Goal: Information Seeking & Learning: Learn about a topic

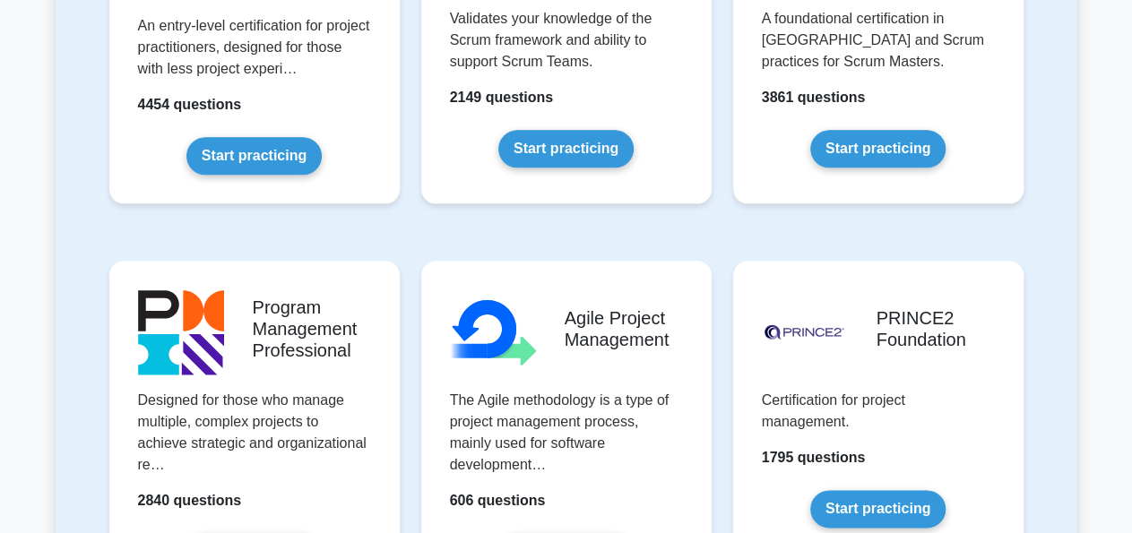
scroll to position [1302, 0]
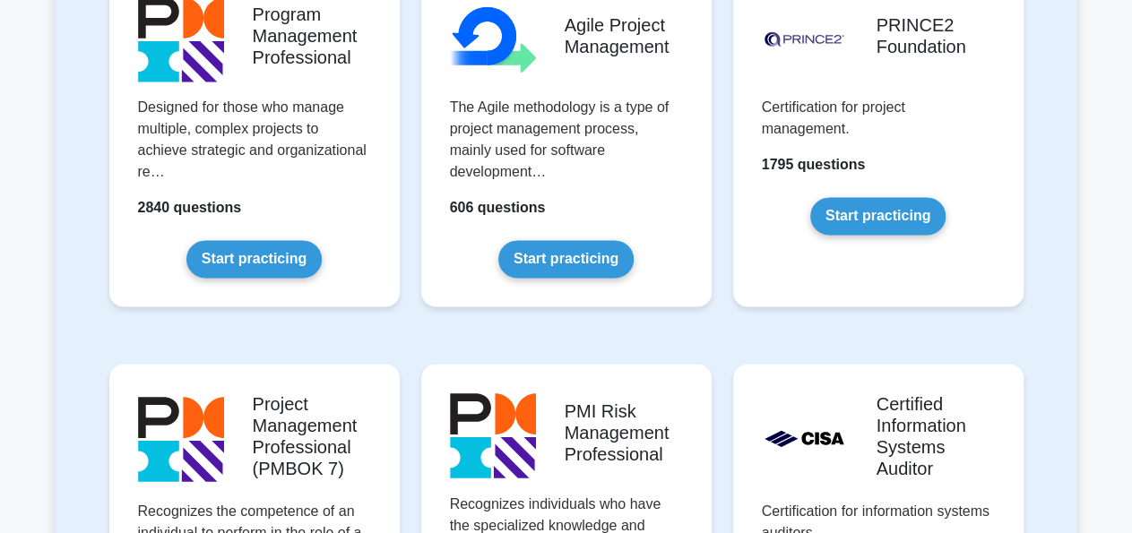
click at [838, 216] on link "Start practicing" at bounding box center [877, 216] width 135 height 38
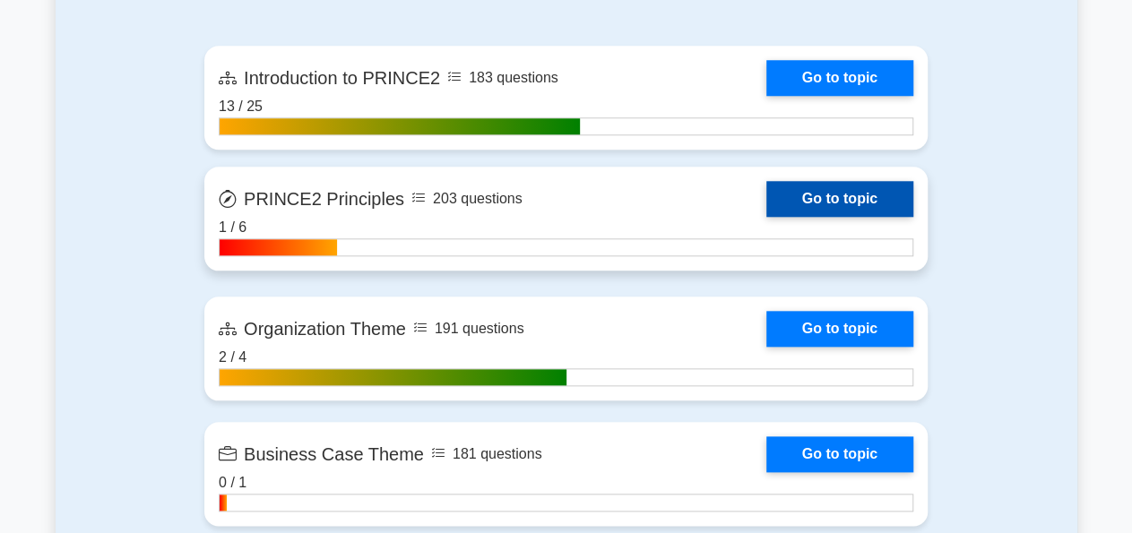
scroll to position [831, 0]
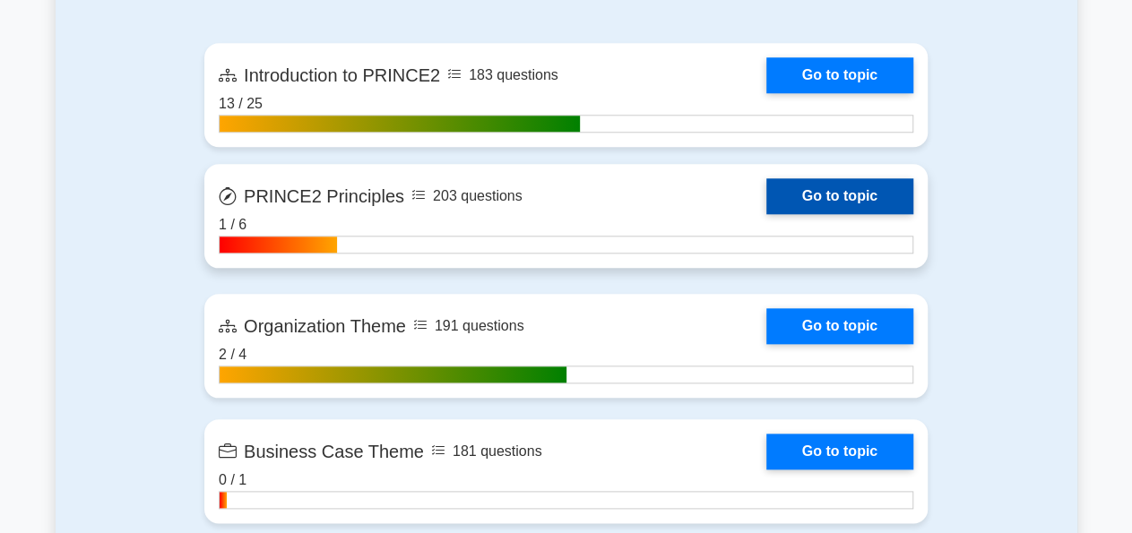
click at [815, 189] on link "Go to topic" at bounding box center [840, 196] width 147 height 36
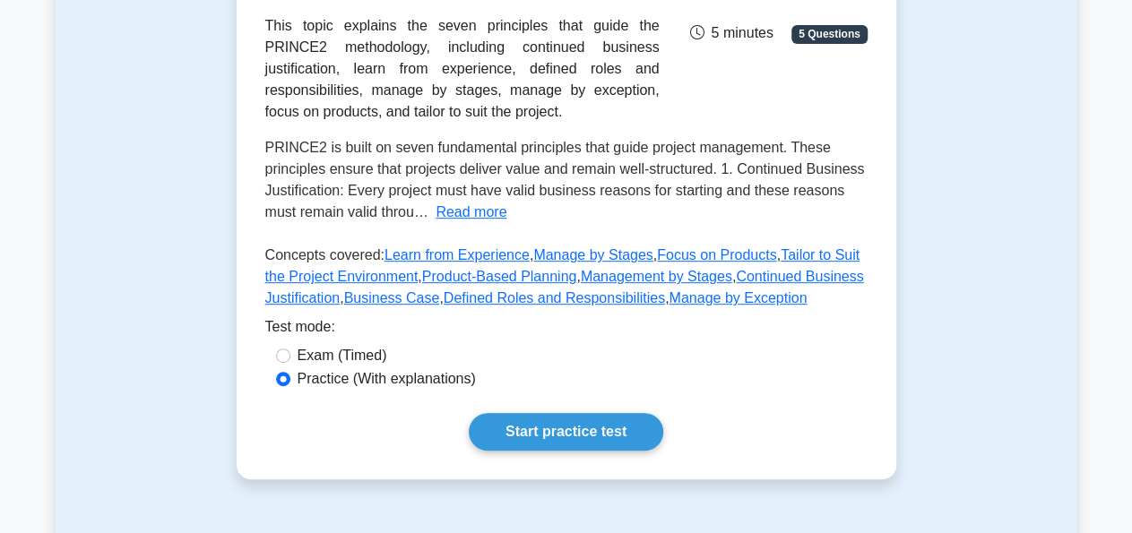
scroll to position [362, 0]
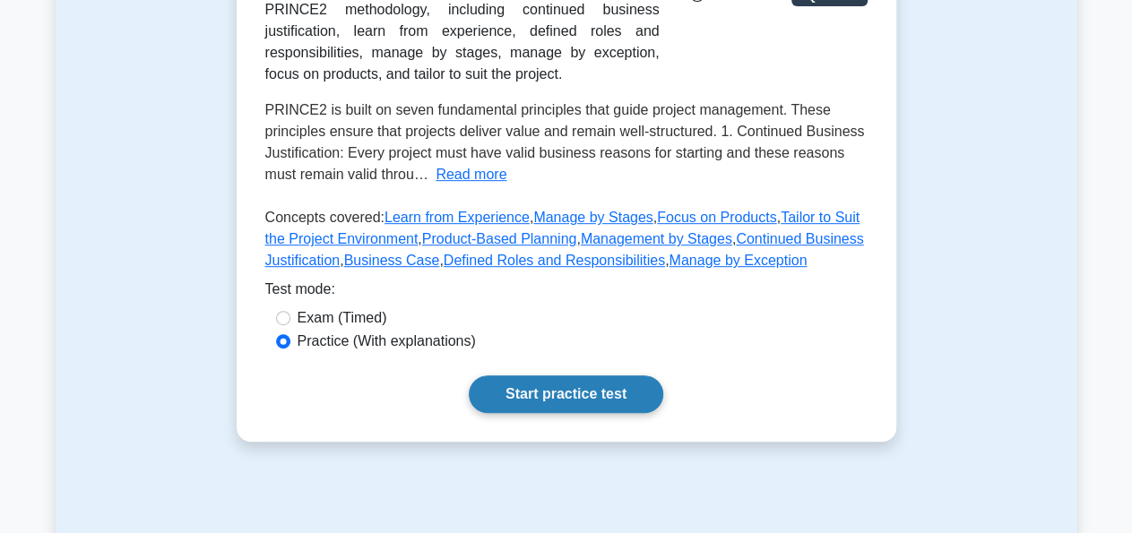
click at [564, 408] on link "Start practice test" at bounding box center [566, 395] width 195 height 38
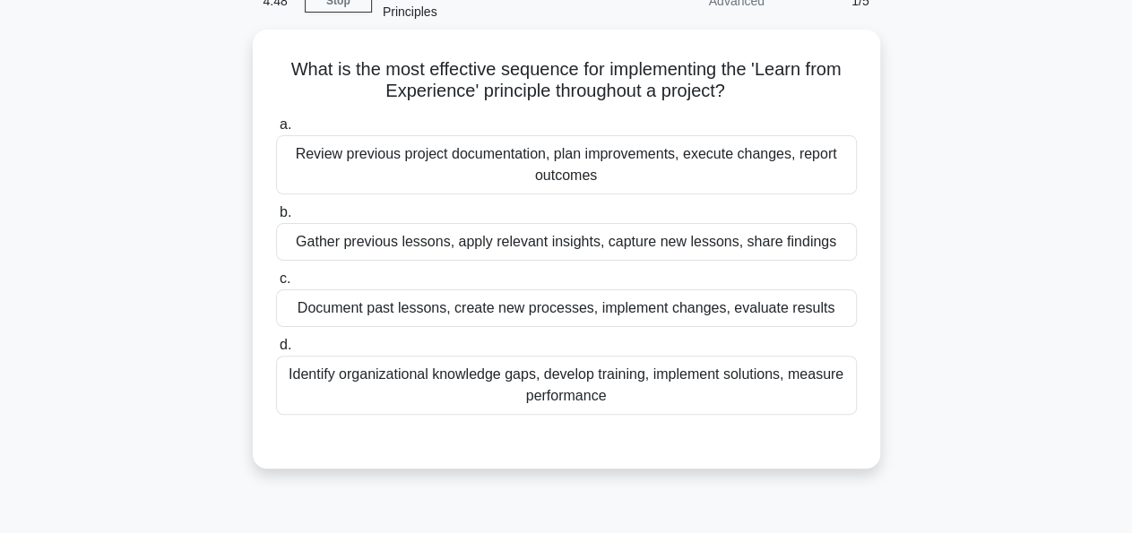
scroll to position [95, 0]
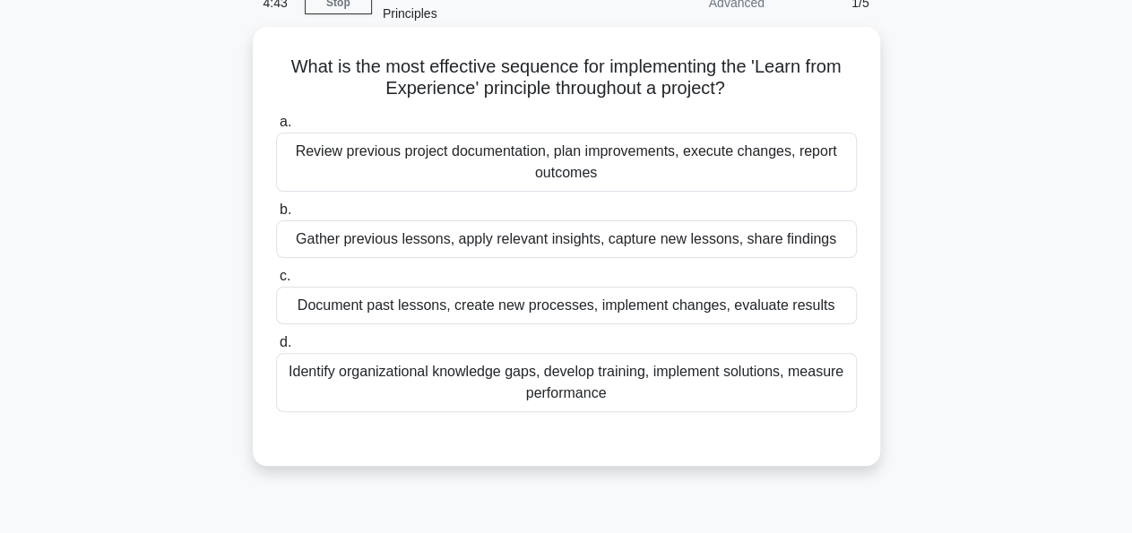
click at [570, 155] on div "Review previous project documentation, plan improvements, execute changes, repo…" at bounding box center [566, 162] width 581 height 59
click at [276, 128] on input "a. Review previous project documentation, plan improvements, execute changes, r…" at bounding box center [276, 123] width 0 height 12
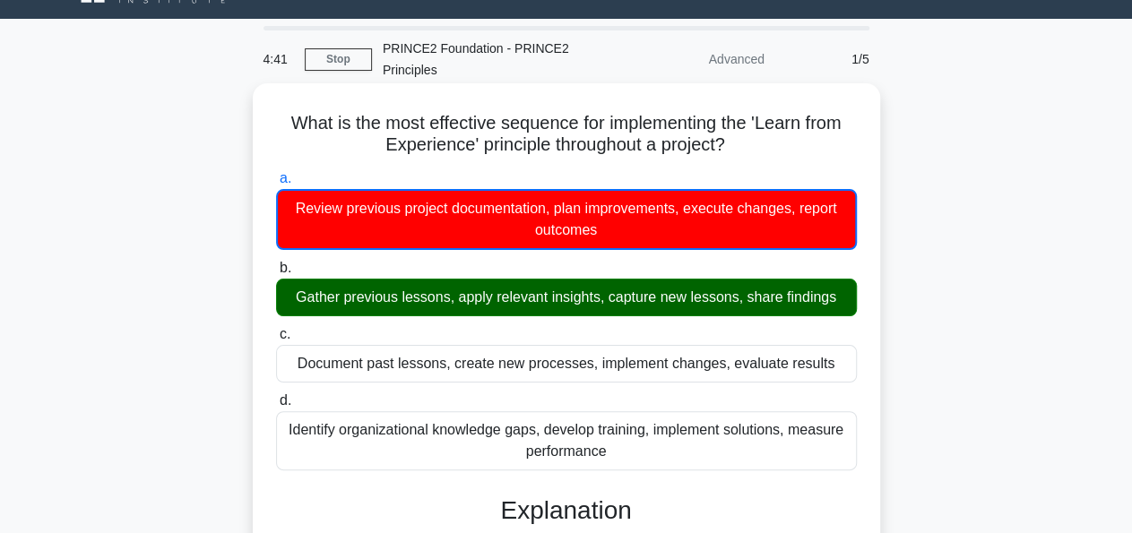
scroll to position [0, 0]
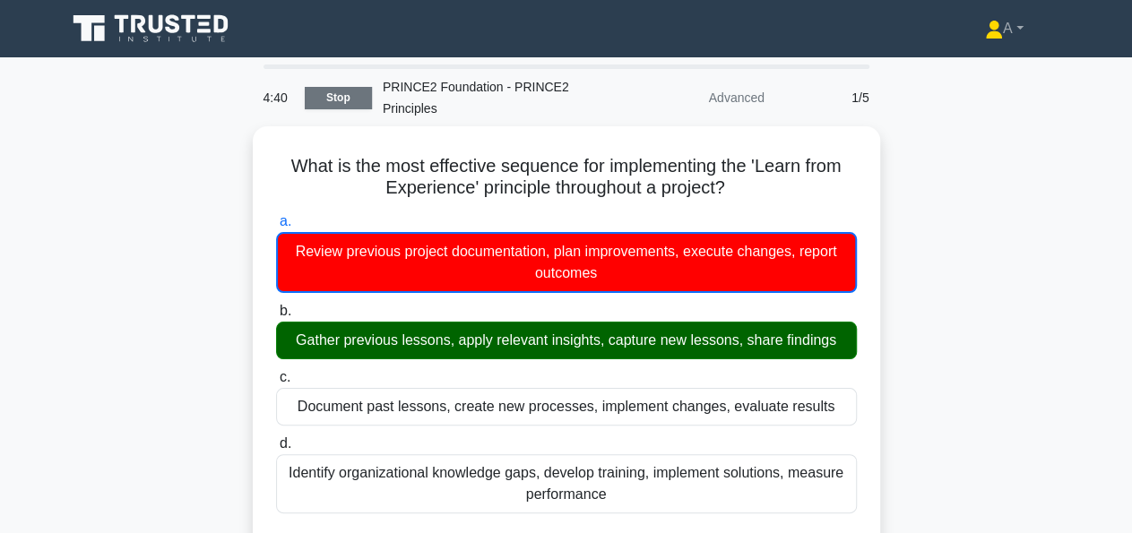
click at [341, 95] on link "Stop" at bounding box center [338, 98] width 67 height 22
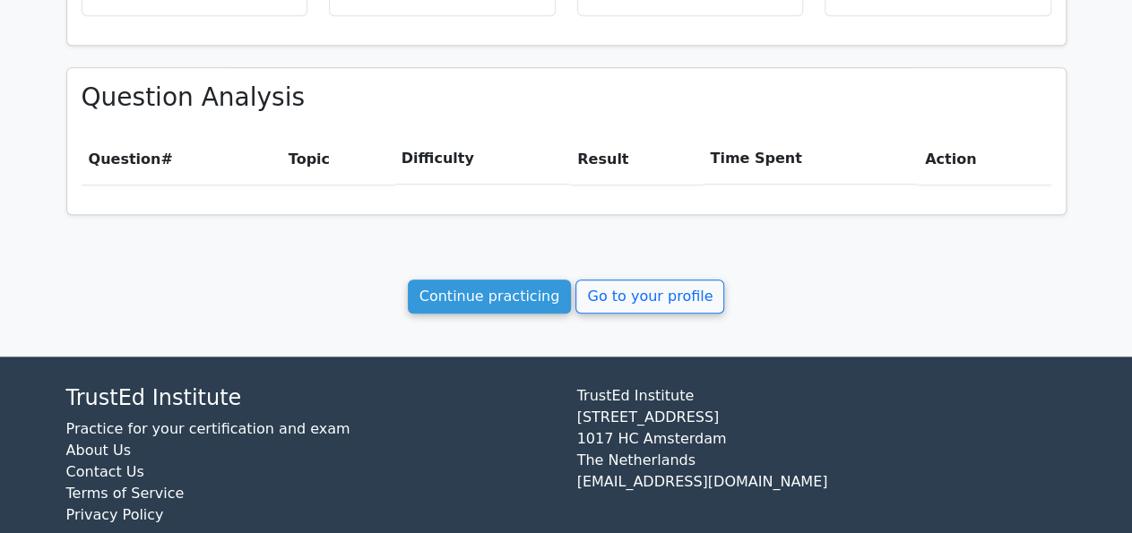
scroll to position [744, 0]
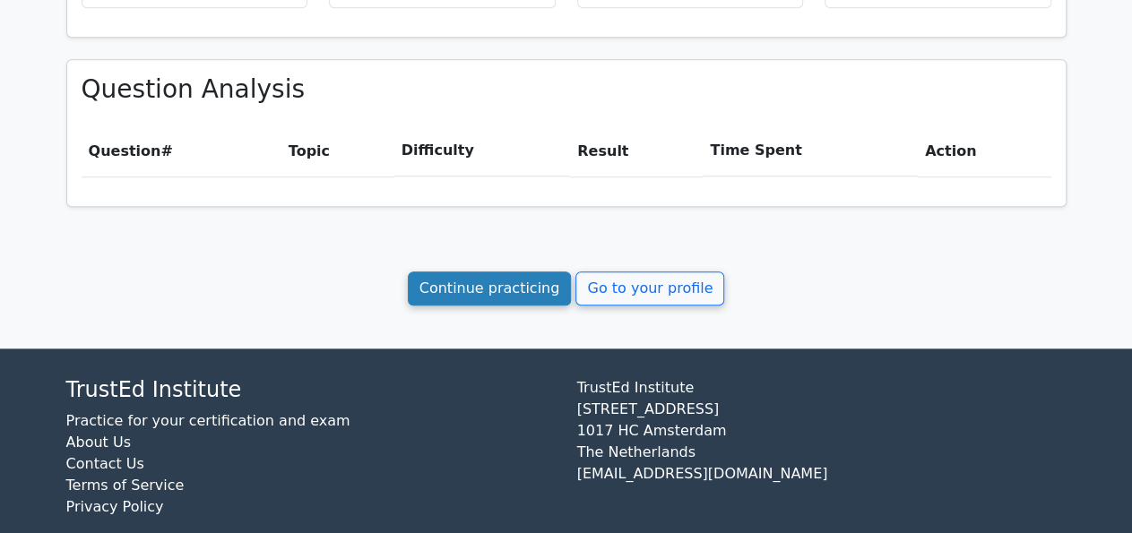
click at [544, 283] on link "Continue practicing" at bounding box center [490, 289] width 164 height 34
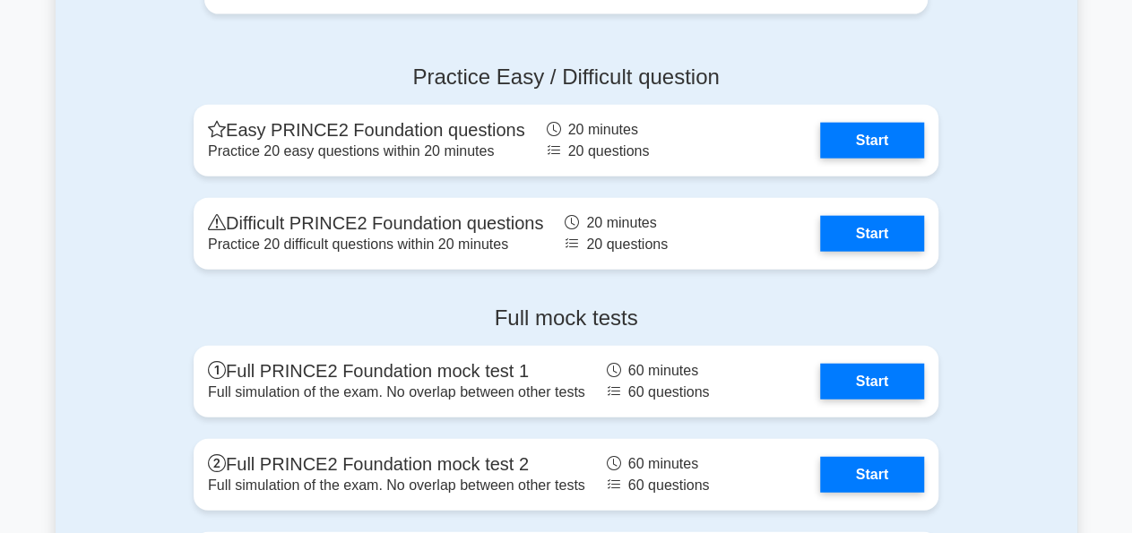
scroll to position [2092, 0]
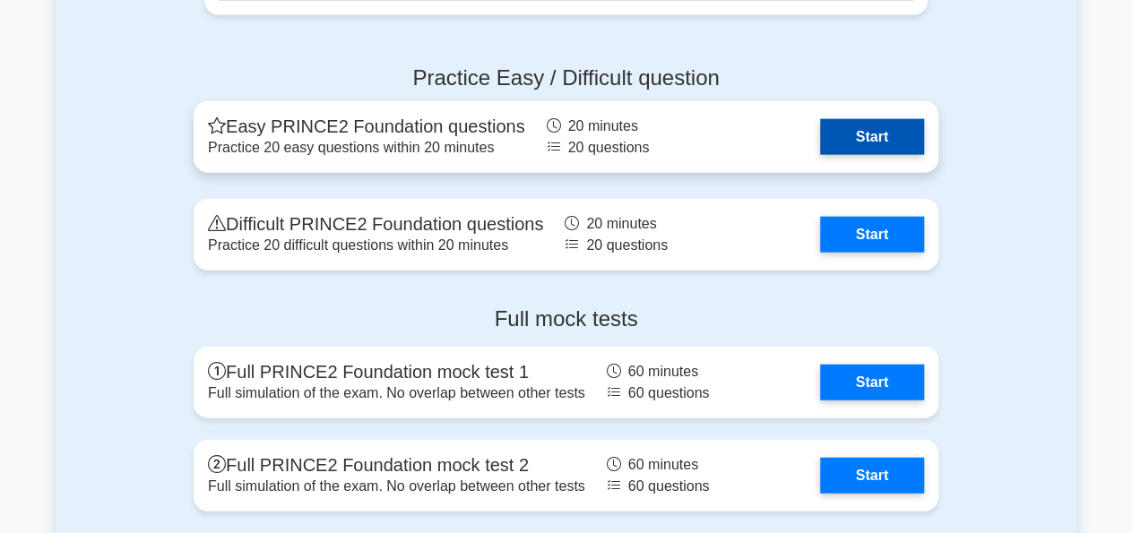
click at [868, 122] on link "Start" at bounding box center [872, 137] width 104 height 36
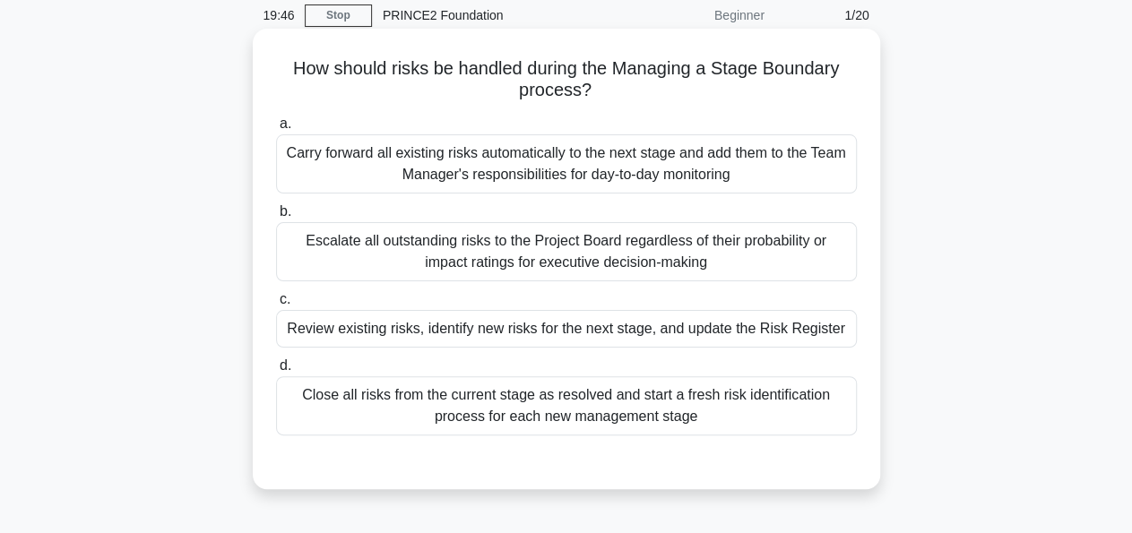
scroll to position [74, 0]
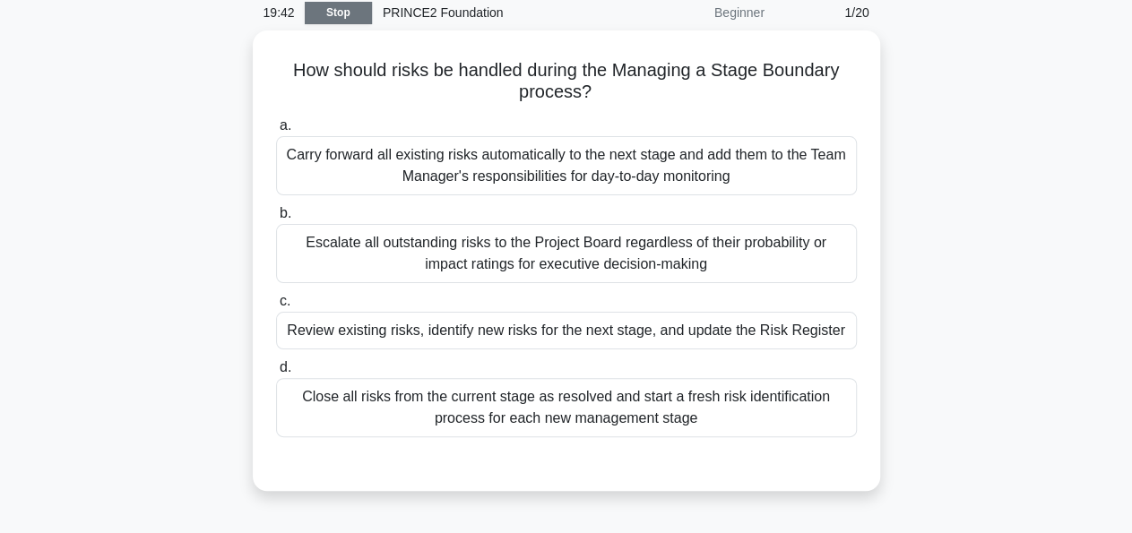
click at [318, 23] on link "Stop" at bounding box center [338, 13] width 67 height 22
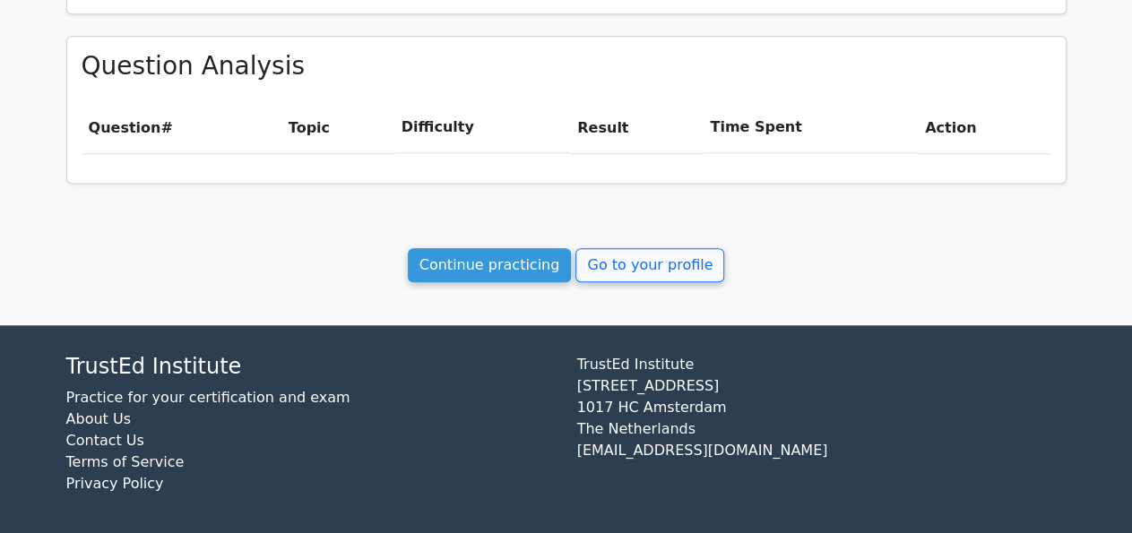
scroll to position [547, 0]
